Goal: Information Seeking & Learning: Learn about a topic

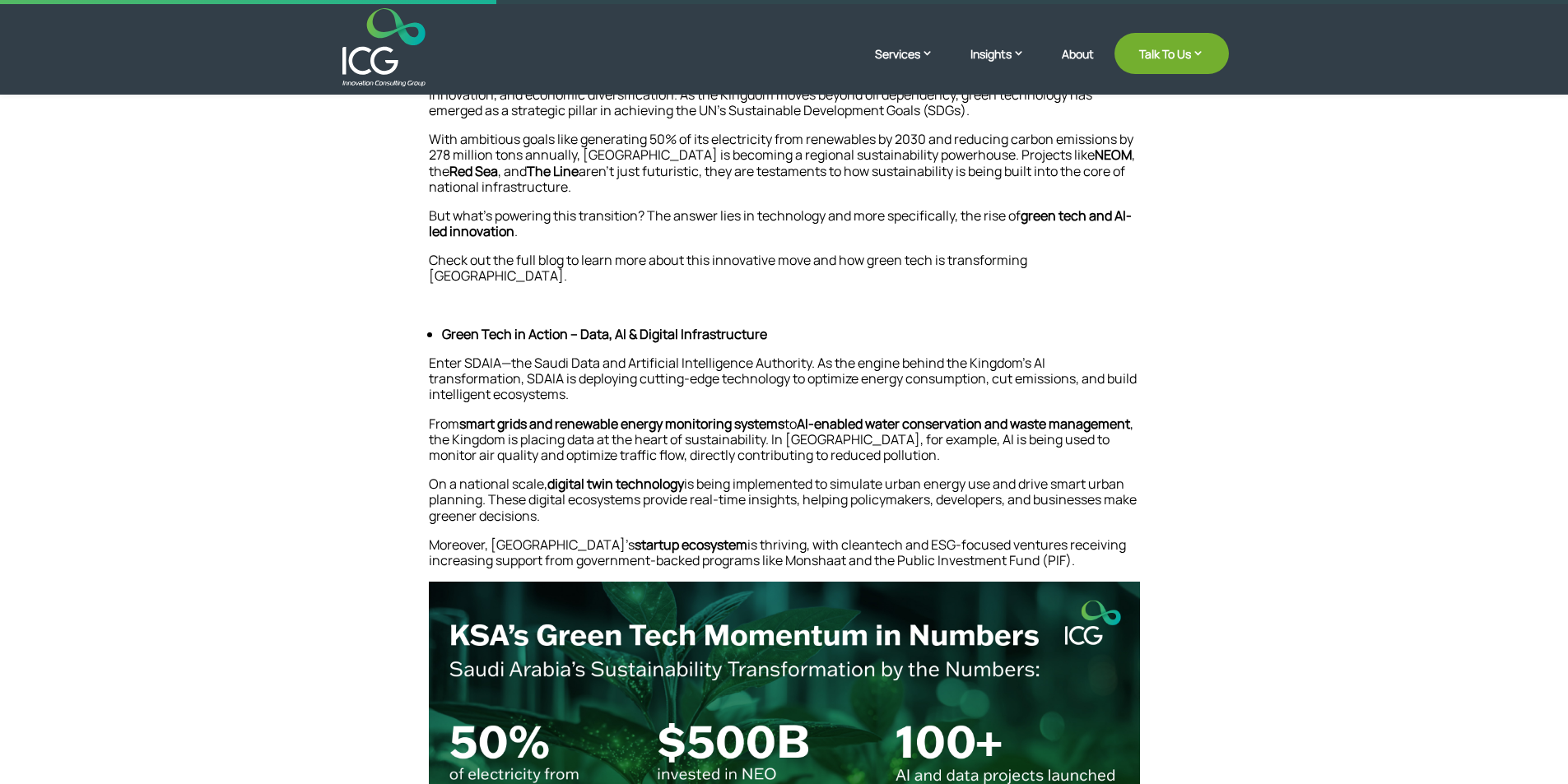
scroll to position [412, 0]
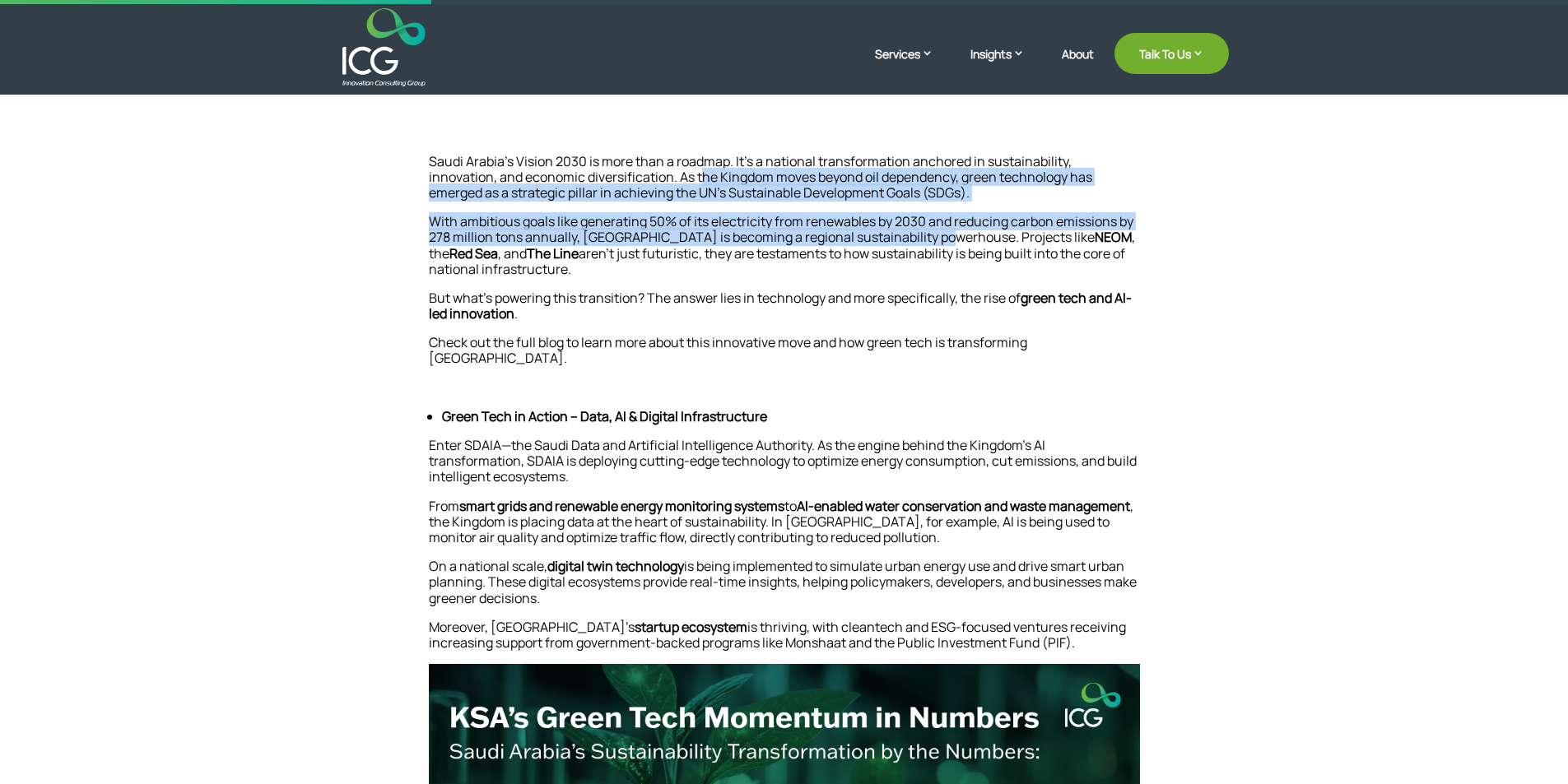
drag, startPoint x: 633, startPoint y: 181, endPoint x: 930, endPoint y: 234, distance: 301.7
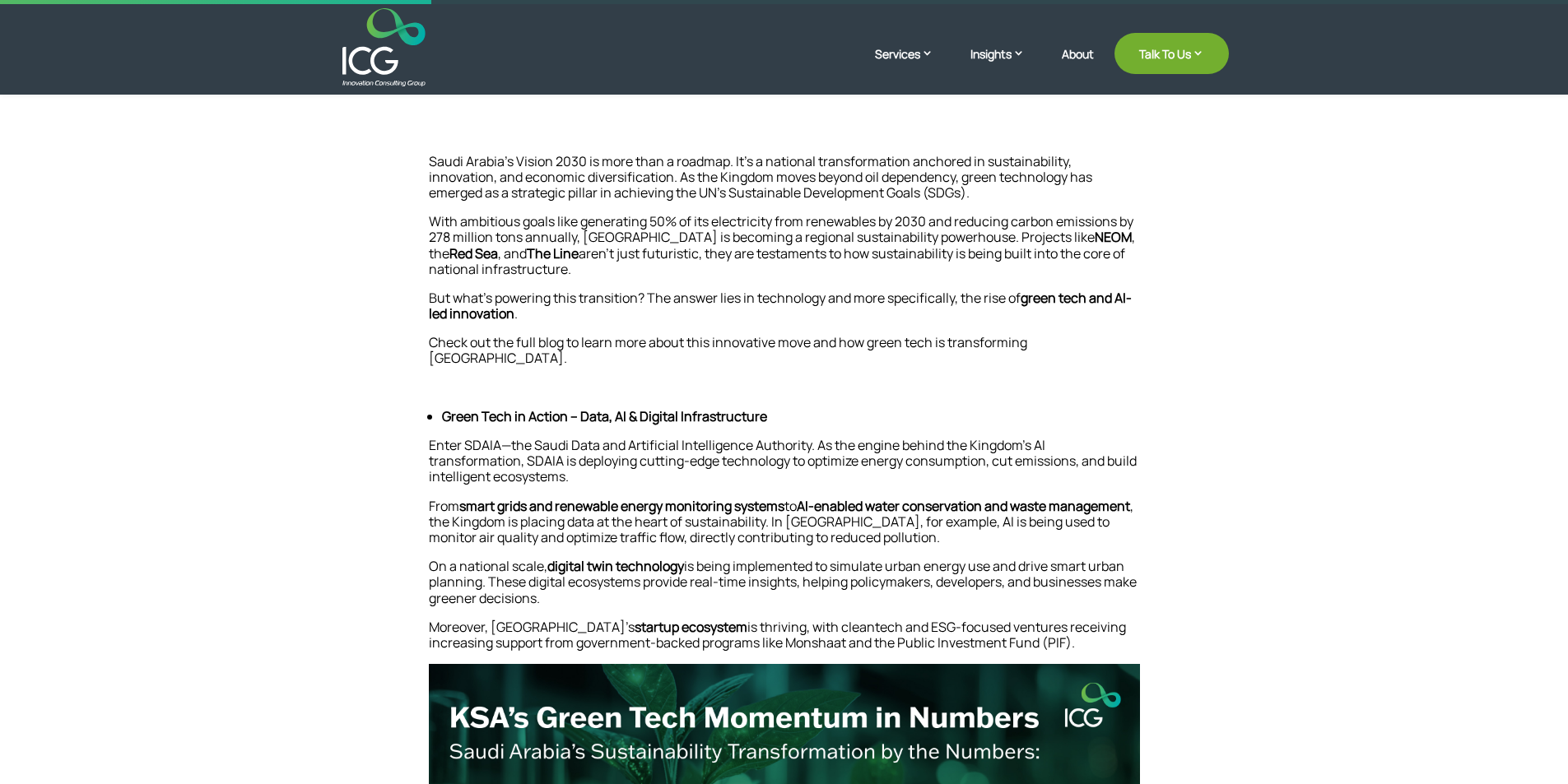
click at [928, 250] on p "With ambitious goals like generating 50% of its electricity from renewables by …" at bounding box center [784, 252] width 711 height 76
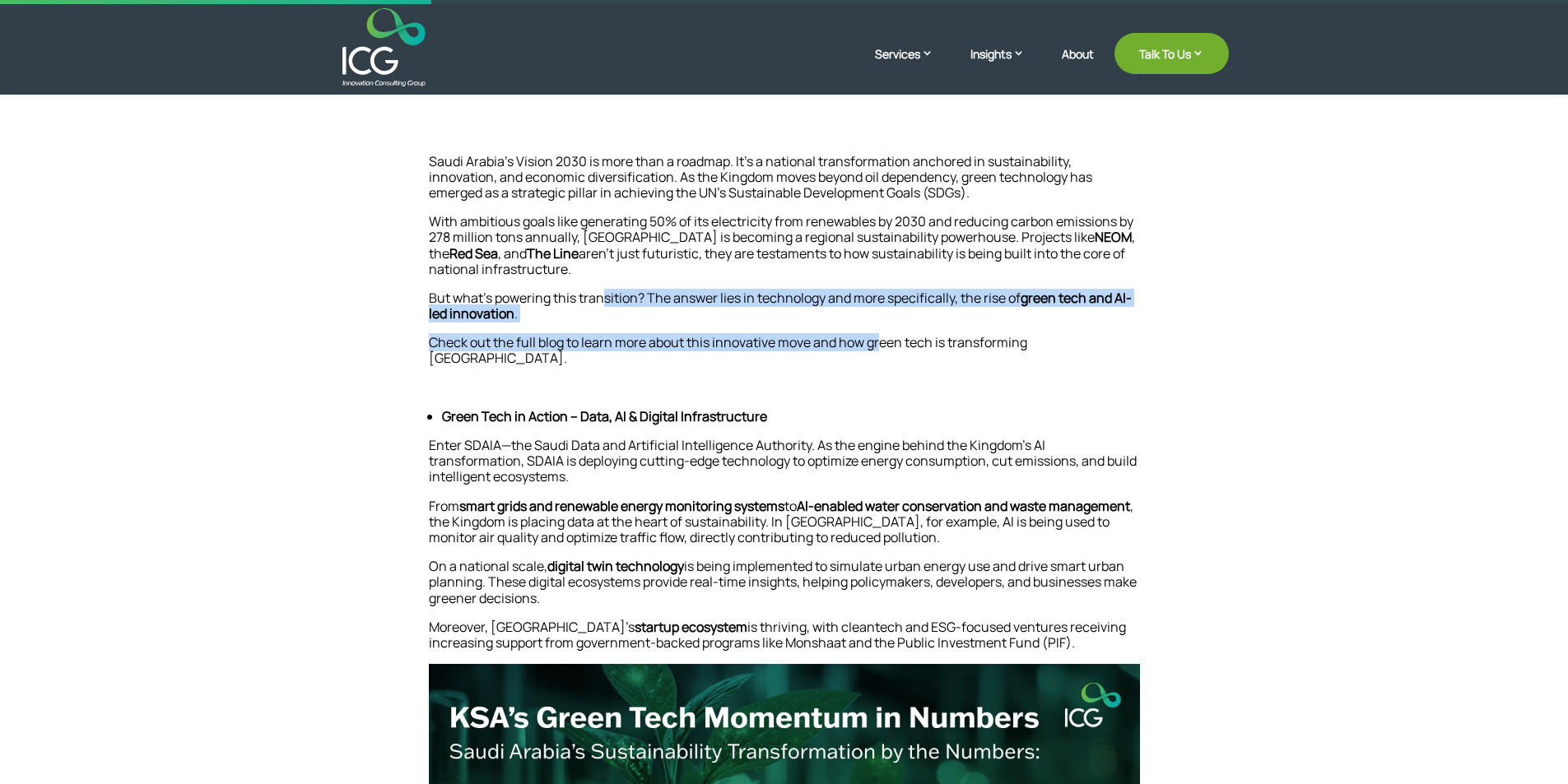
drag, startPoint x: 603, startPoint y: 306, endPoint x: 882, endPoint y: 348, distance: 282.1
click at [786, 350] on p "Check out the full blog to learn more about this innovative move and how green …" at bounding box center [784, 356] width 711 height 44
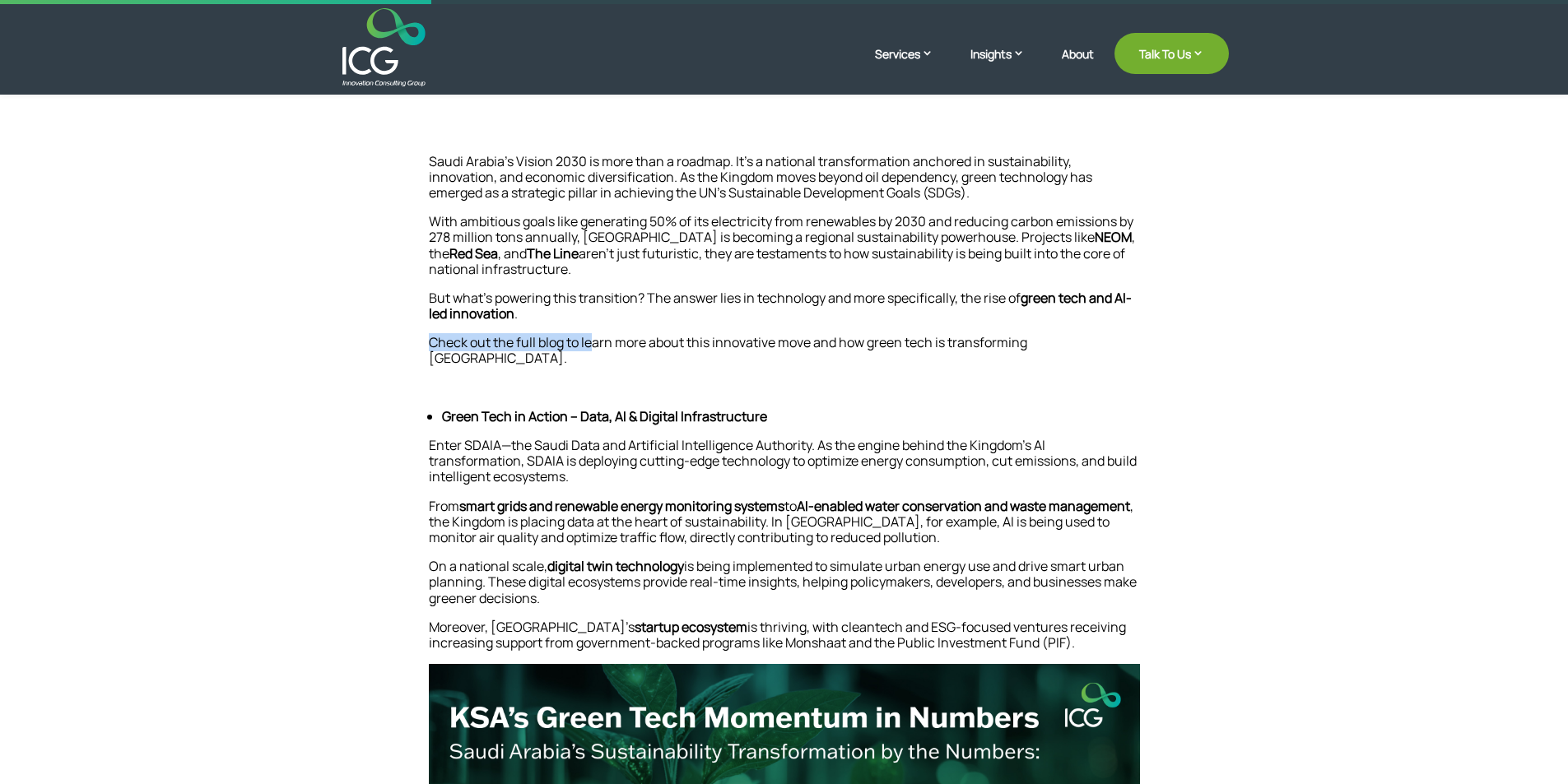
drag, startPoint x: 591, startPoint y: 348, endPoint x: 1085, endPoint y: 332, distance: 494.3
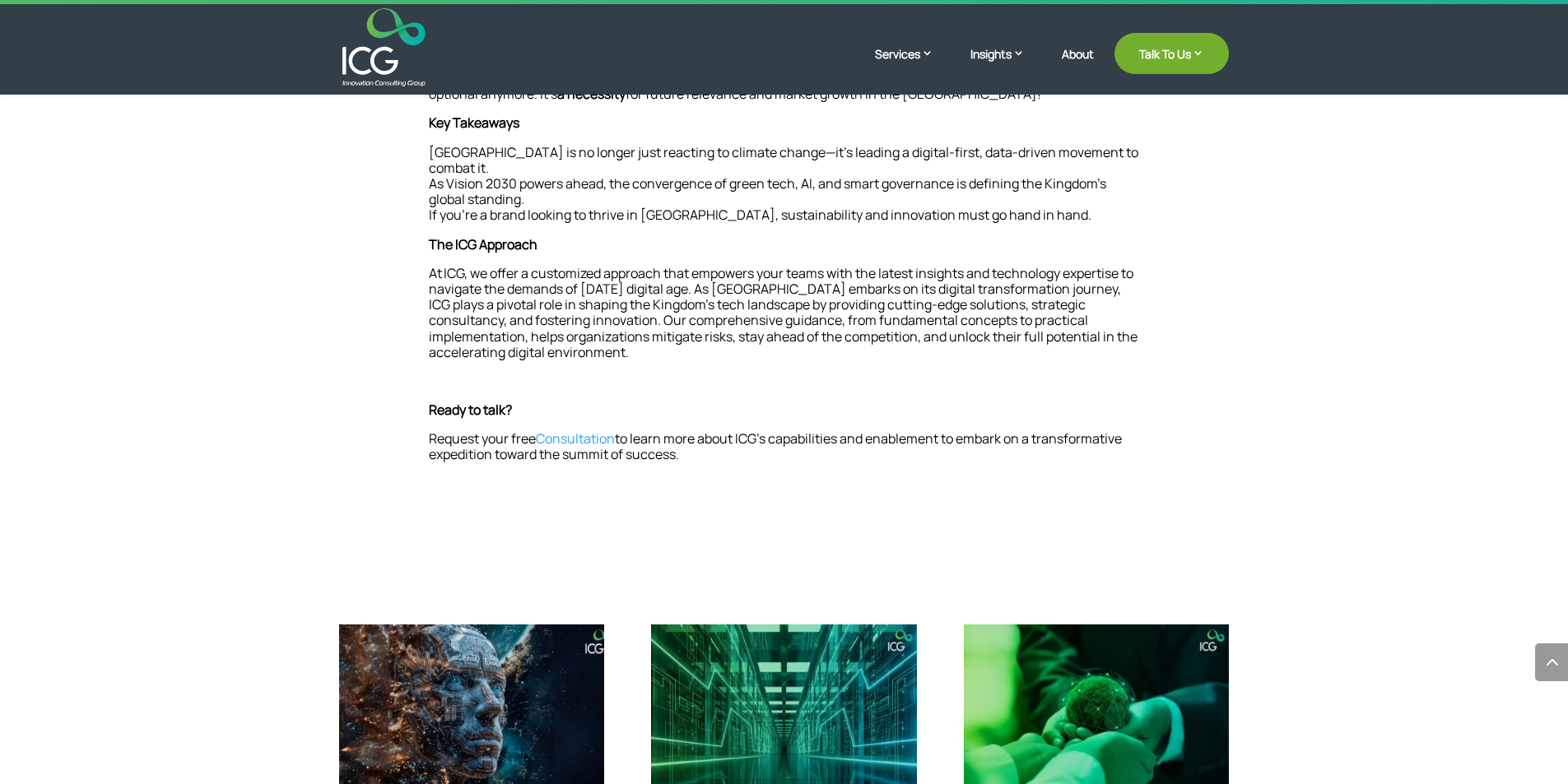
scroll to position [1482, 0]
